Goal: Task Accomplishment & Management: Manage account settings

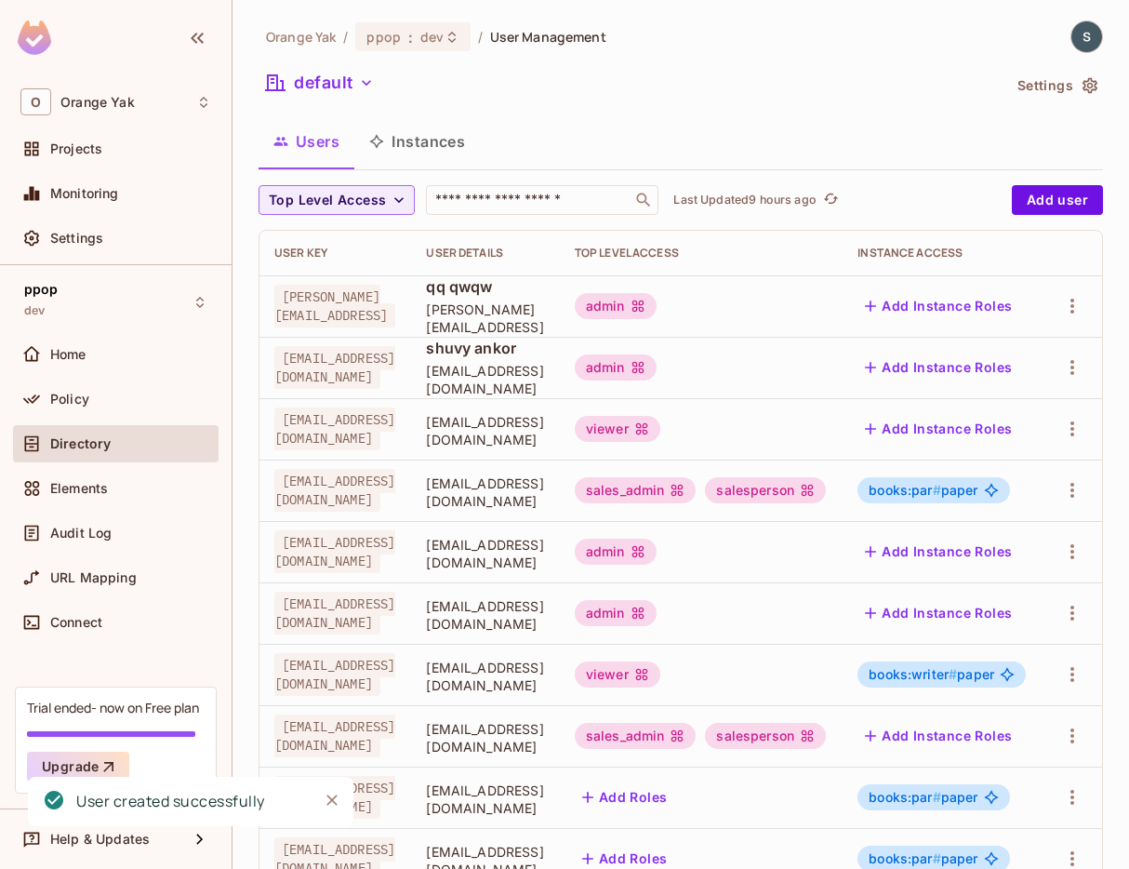
scroll to position [0, 149]
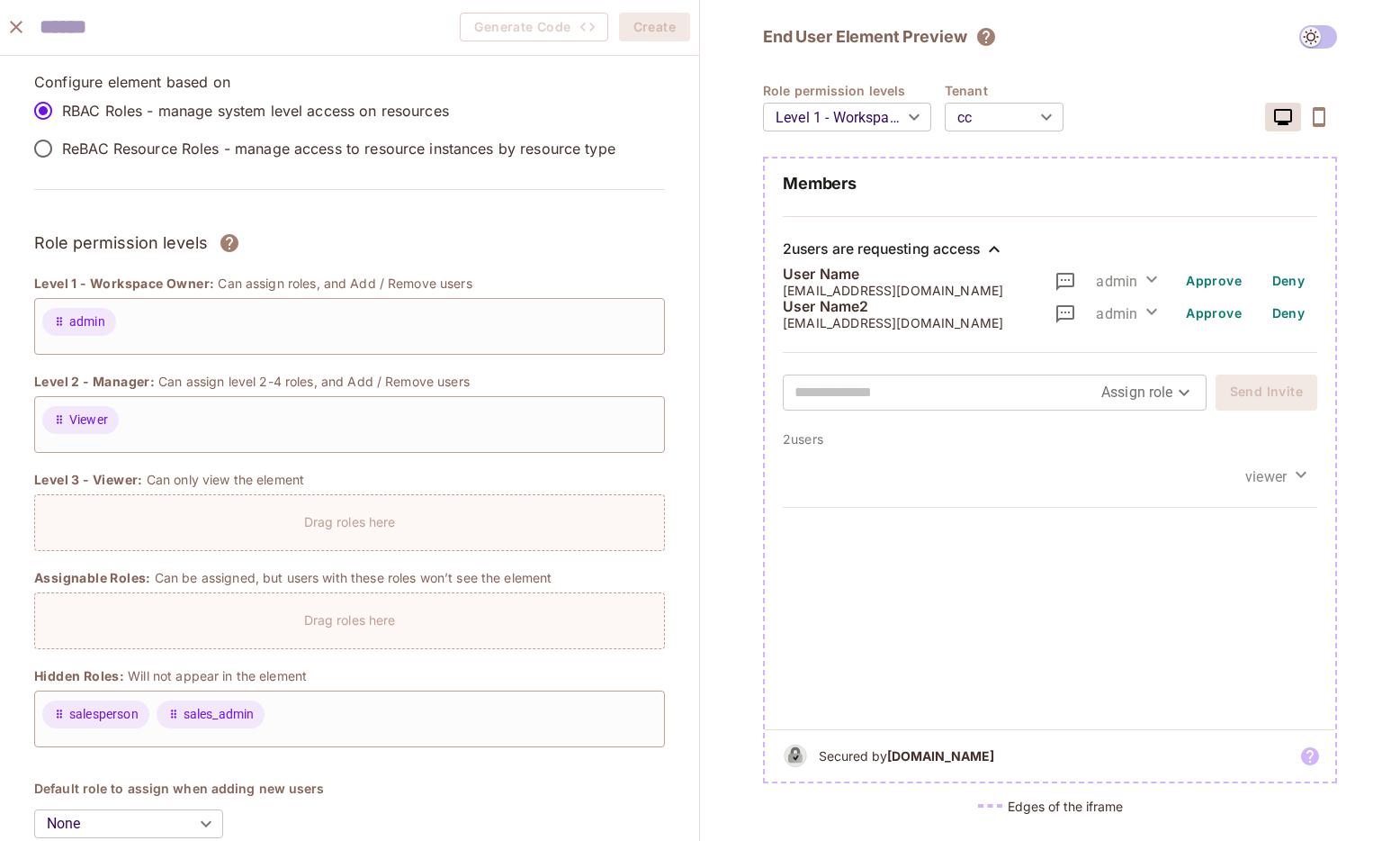
scroll to position [1424, 0]
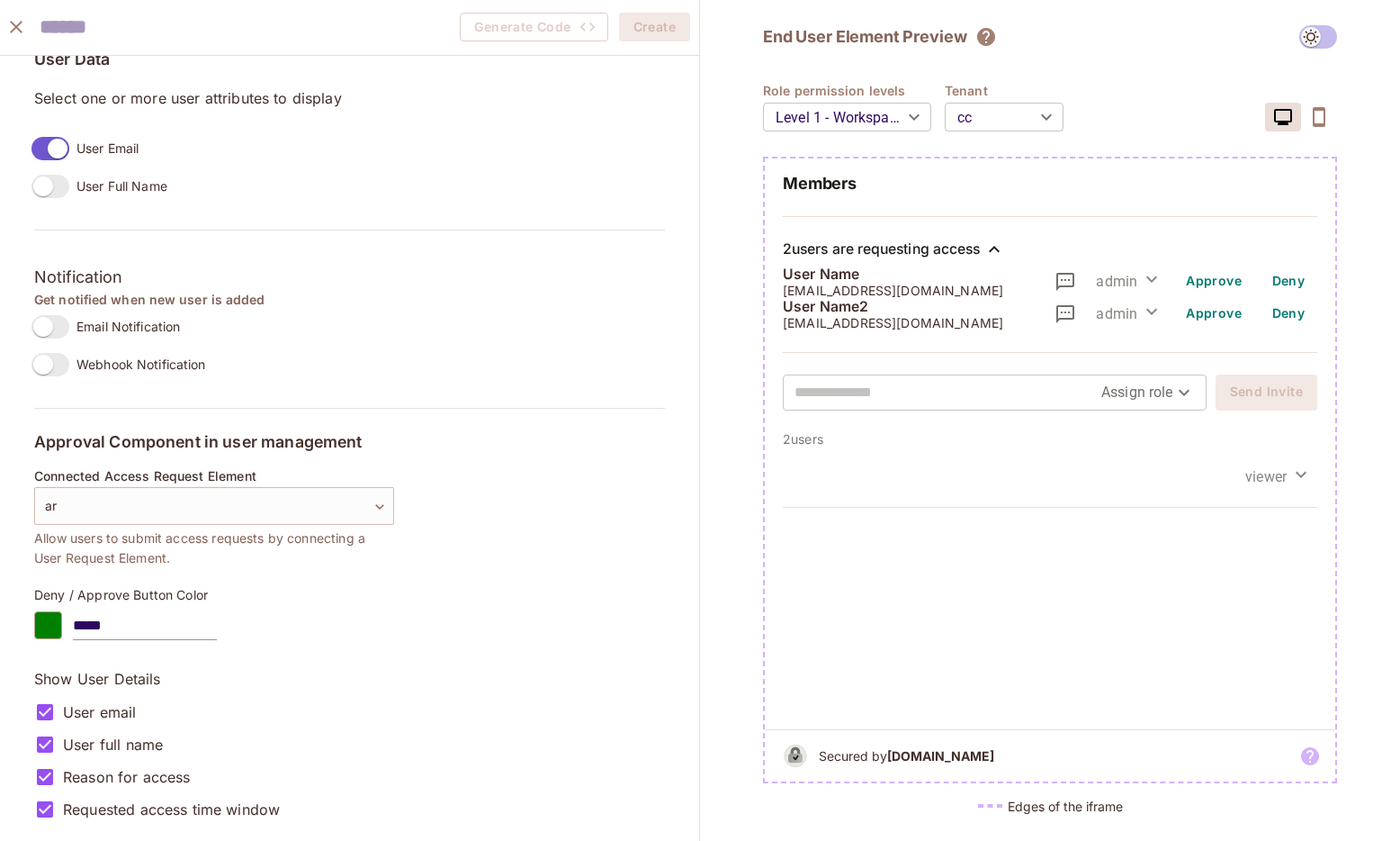
click at [16, 35] on icon "close" at bounding box center [16, 27] width 21 height 21
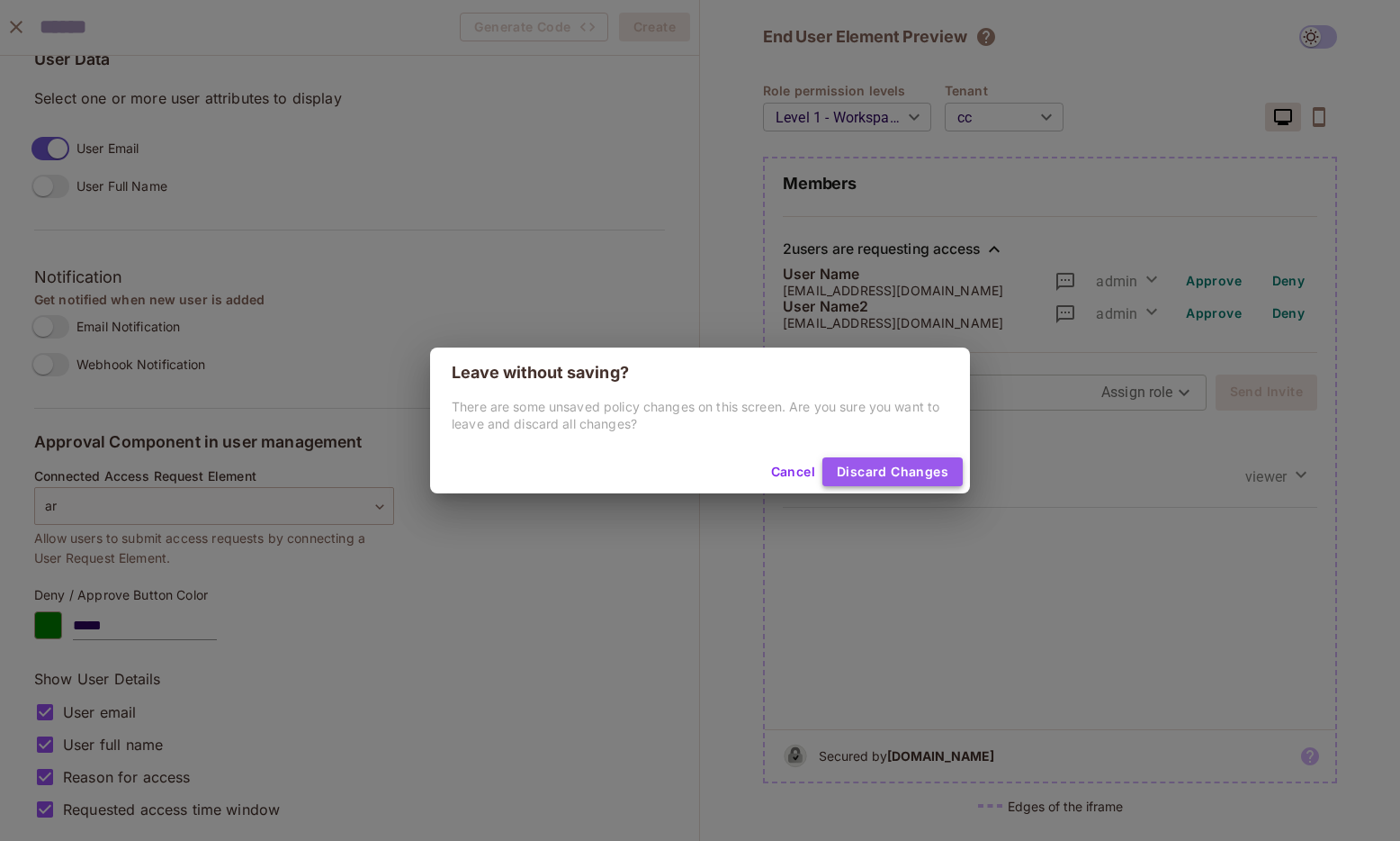
click at [916, 475] on button "Discard Changes" at bounding box center [892, 471] width 140 height 29
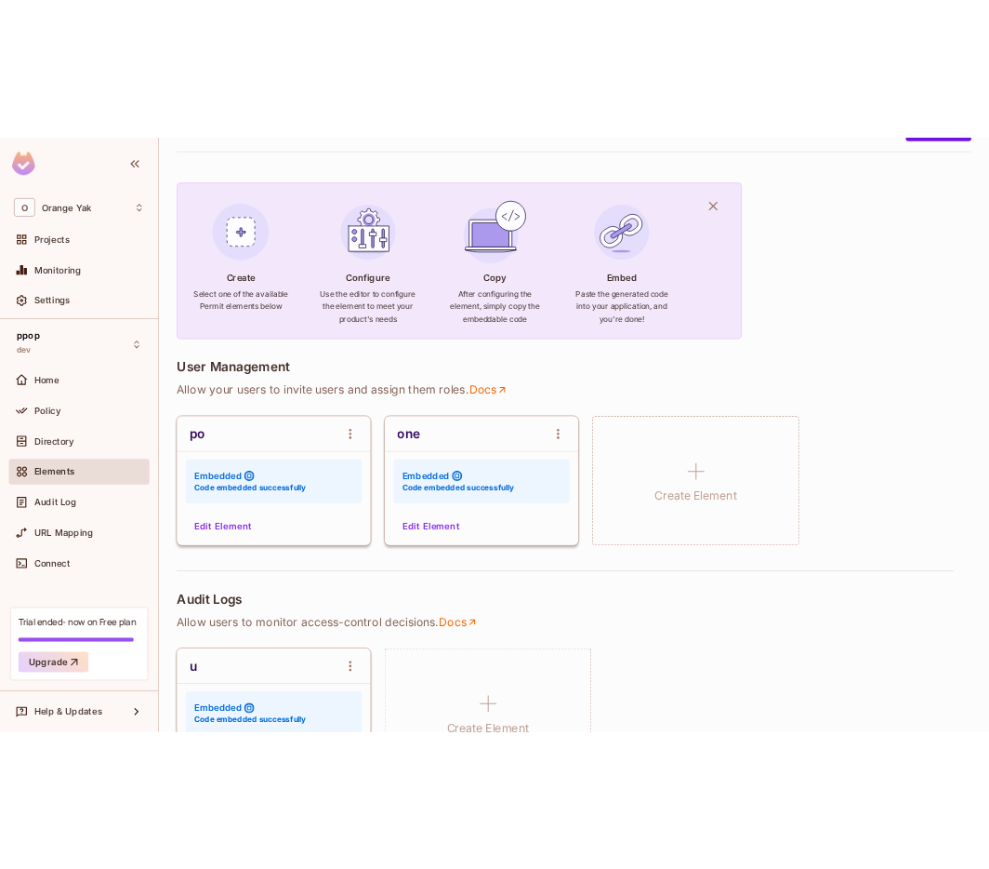
scroll to position [107, 0]
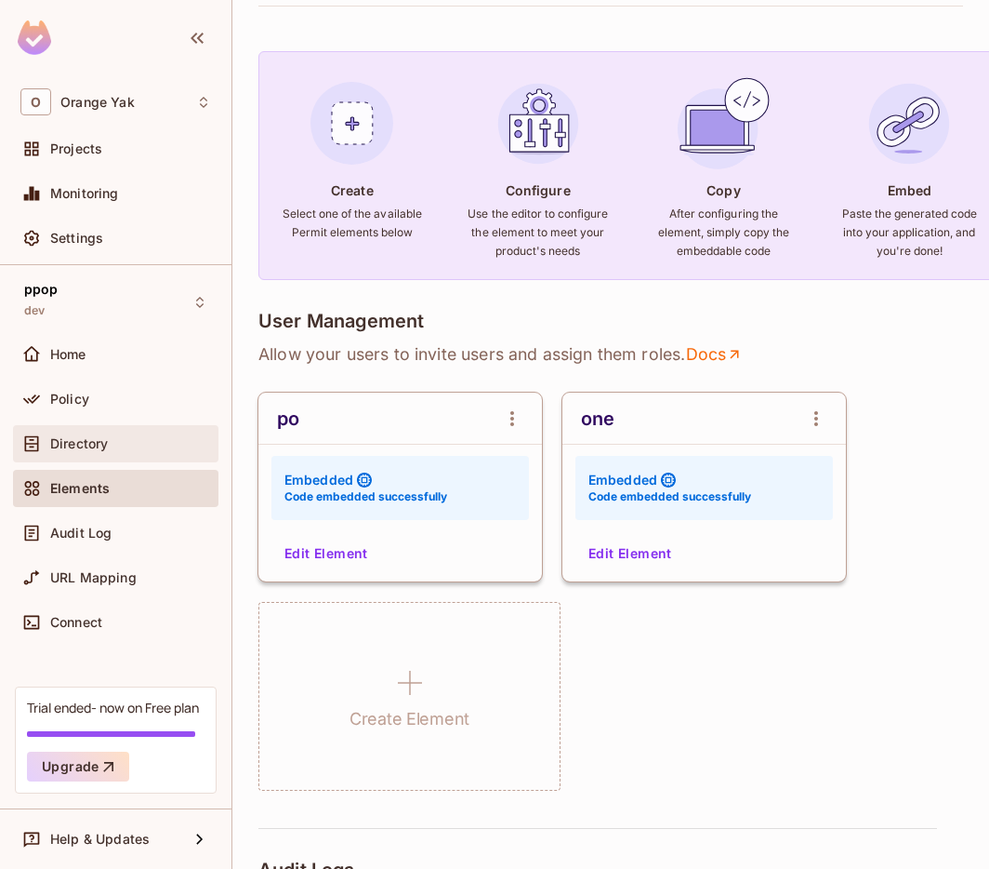
click at [74, 445] on span "Directory" at bounding box center [79, 443] width 58 height 15
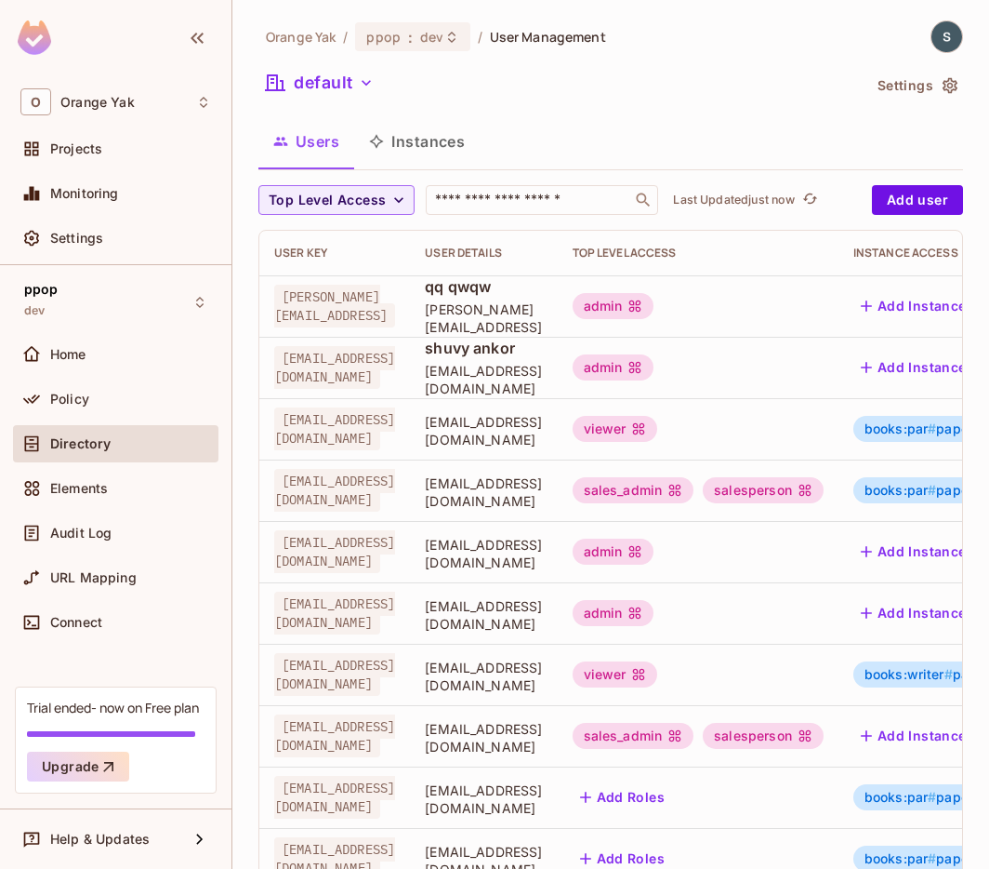
click at [856, 61] on div "Orange Yak / ppop : dev / User Management default Settings Users Instances Top …" at bounding box center [611, 646] width 705 height 1253
click at [939, 44] on img at bounding box center [947, 36] width 31 height 31
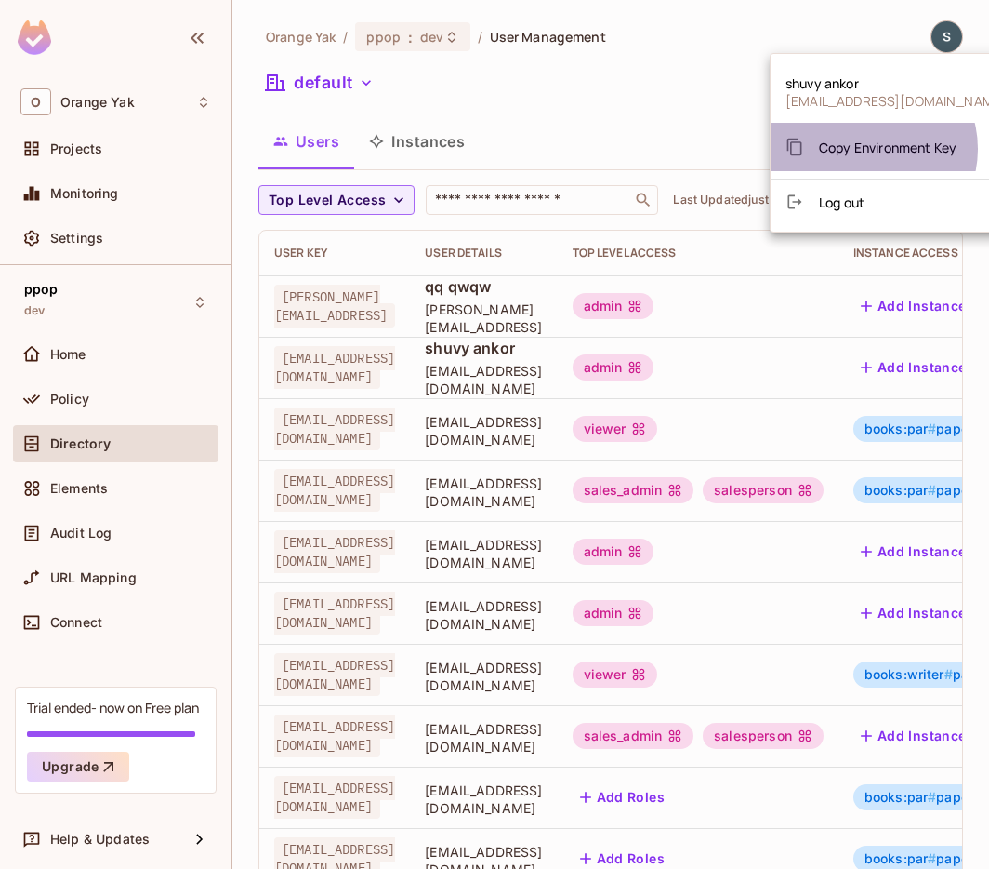
click at [870, 149] on span "Copy Environment Key" at bounding box center [888, 148] width 138 height 18
